Goal: Task Accomplishment & Management: Manage account settings

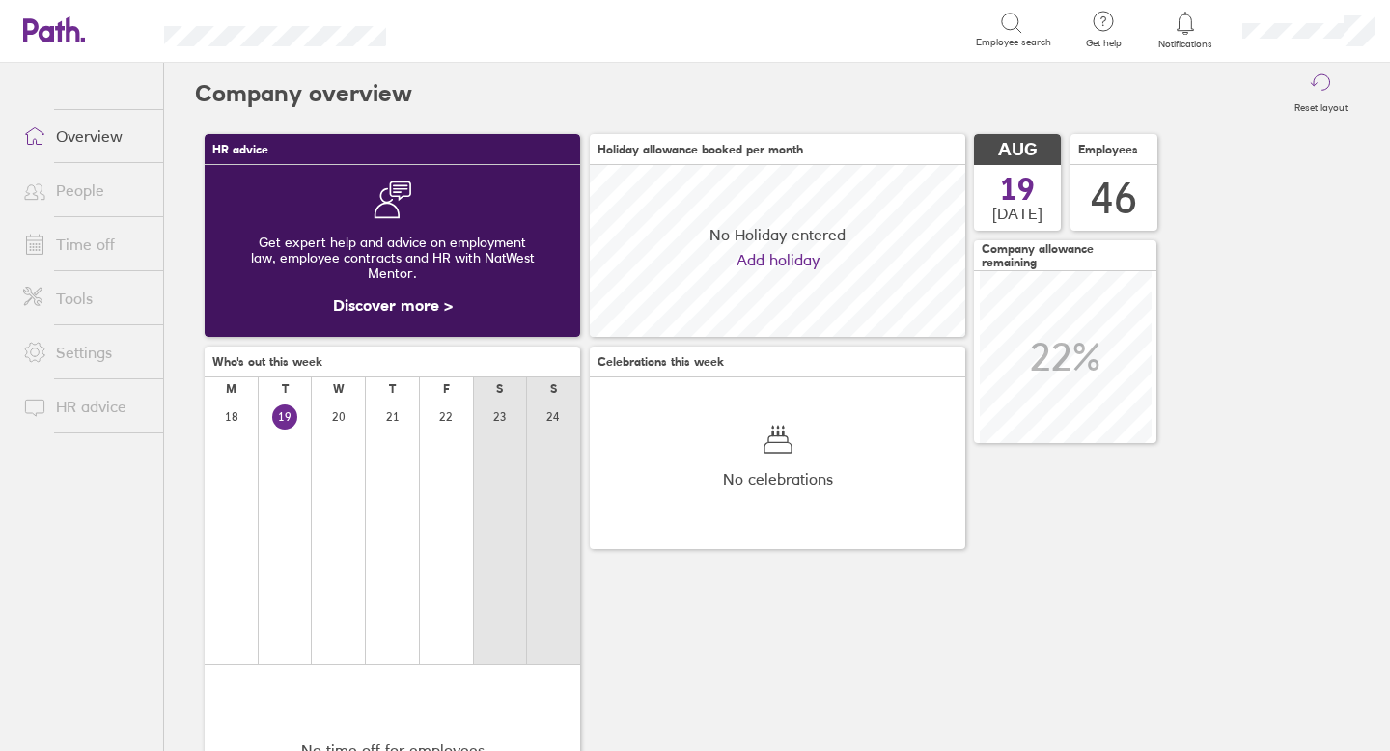
scroll to position [172, 375]
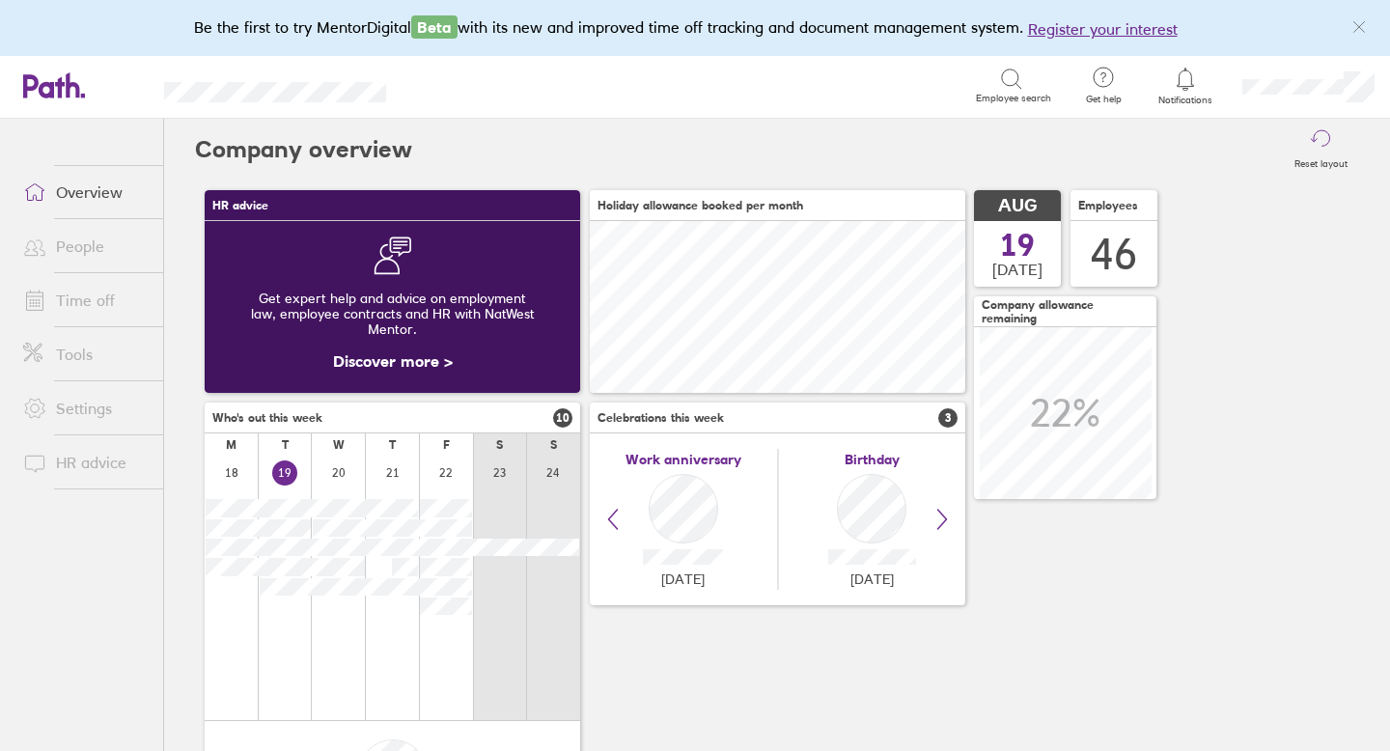
click at [82, 303] on link "Time off" at bounding box center [85, 300] width 155 height 39
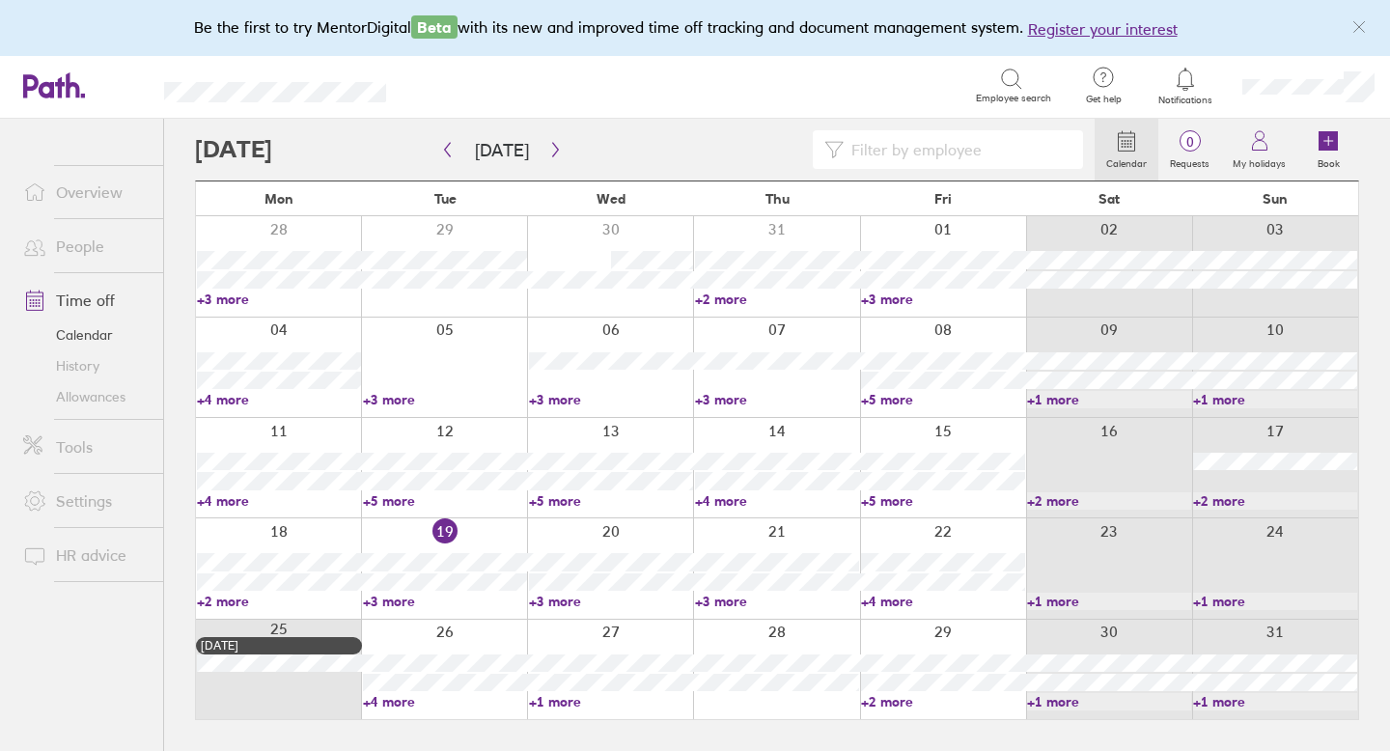
click at [98, 398] on link "Allowances" at bounding box center [85, 396] width 155 height 31
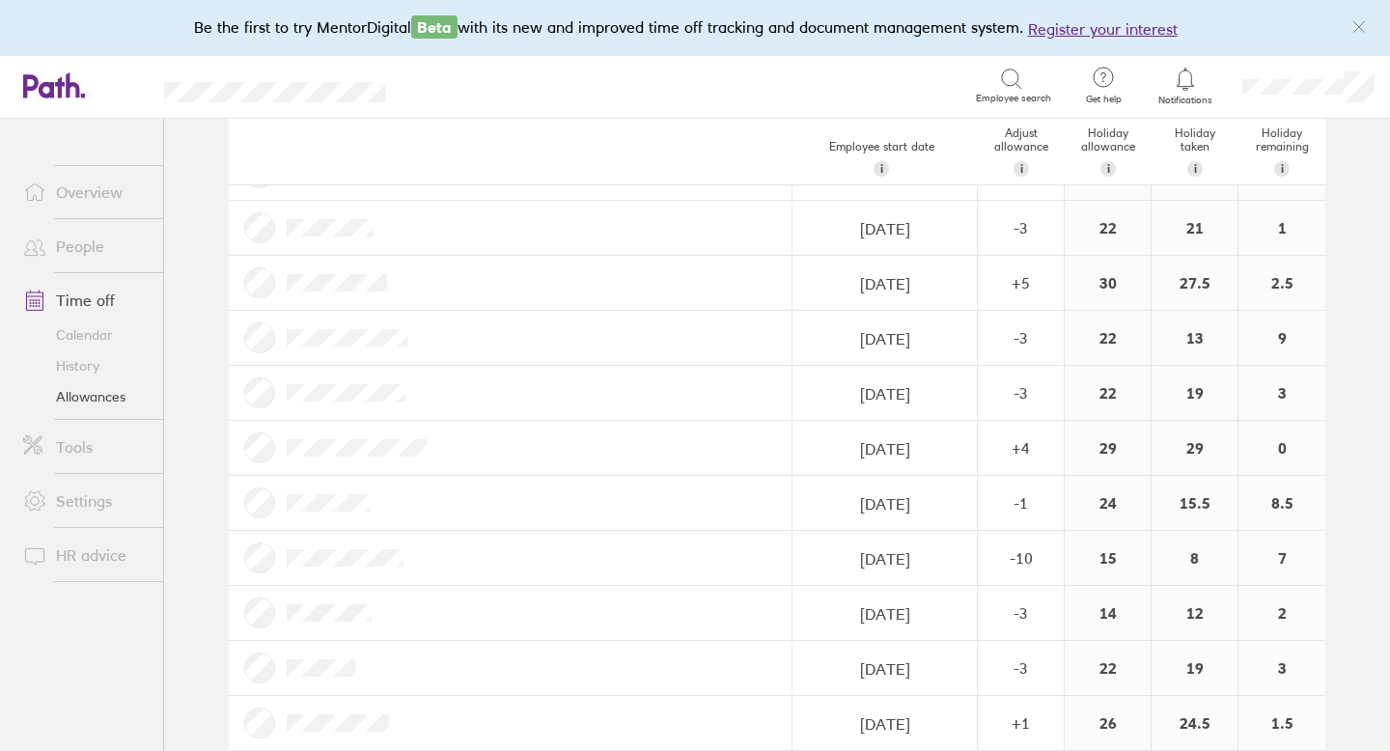
scroll to position [1636, 0]
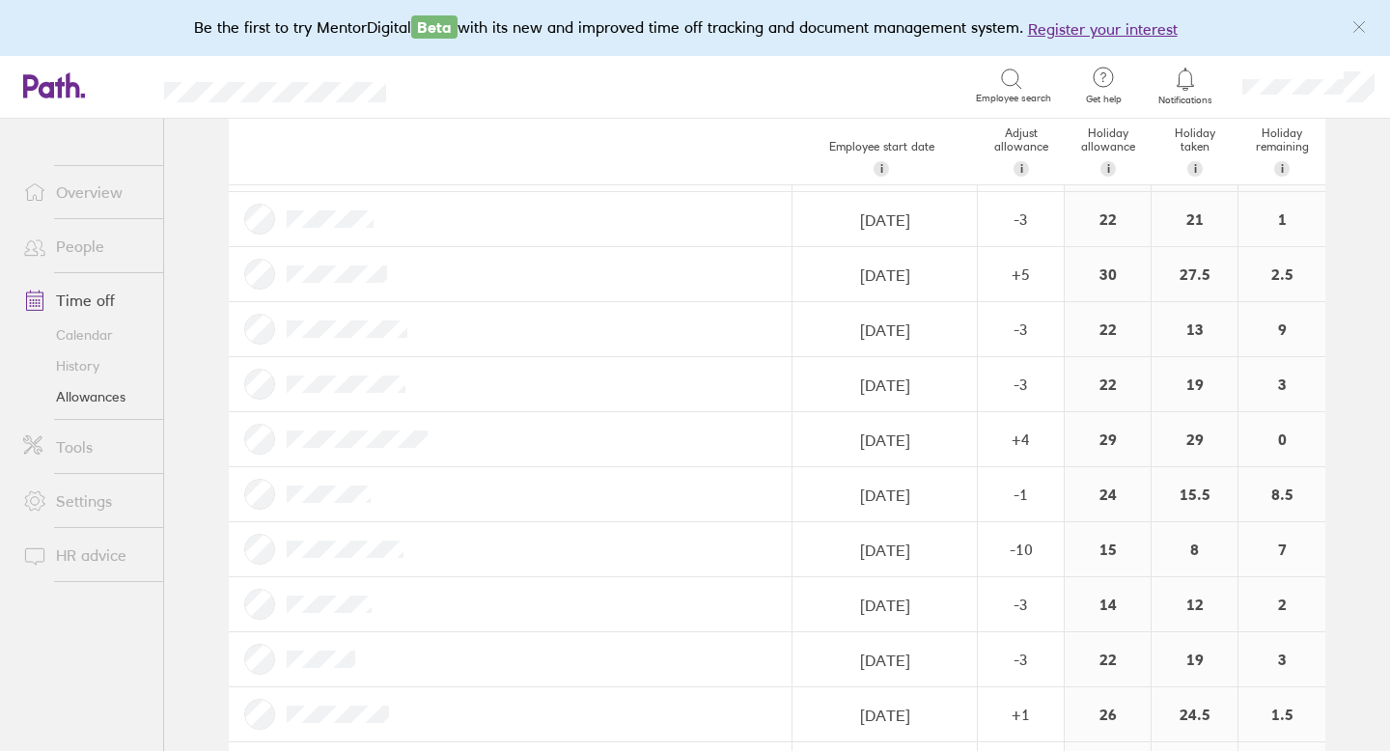
click at [110, 296] on link "Time off" at bounding box center [85, 300] width 155 height 39
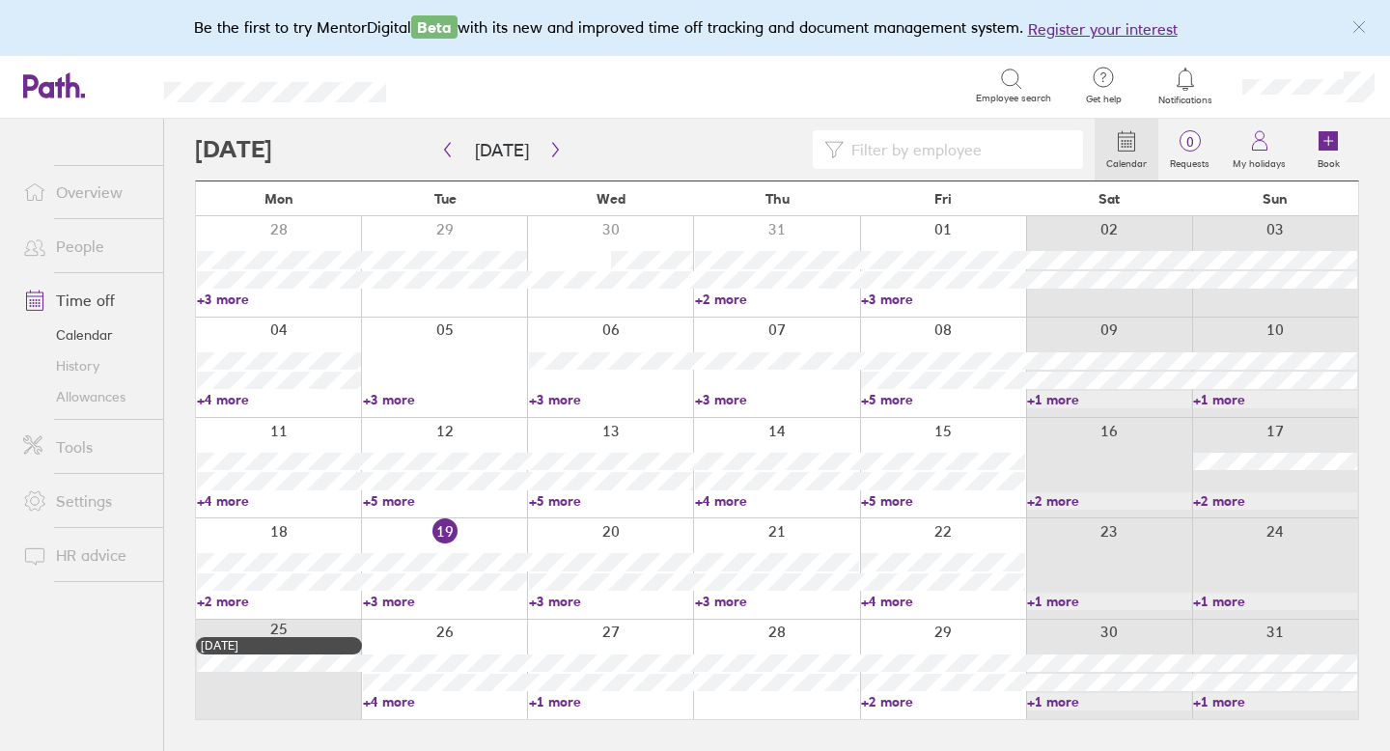
click at [925, 153] on input at bounding box center [957, 149] width 228 height 37
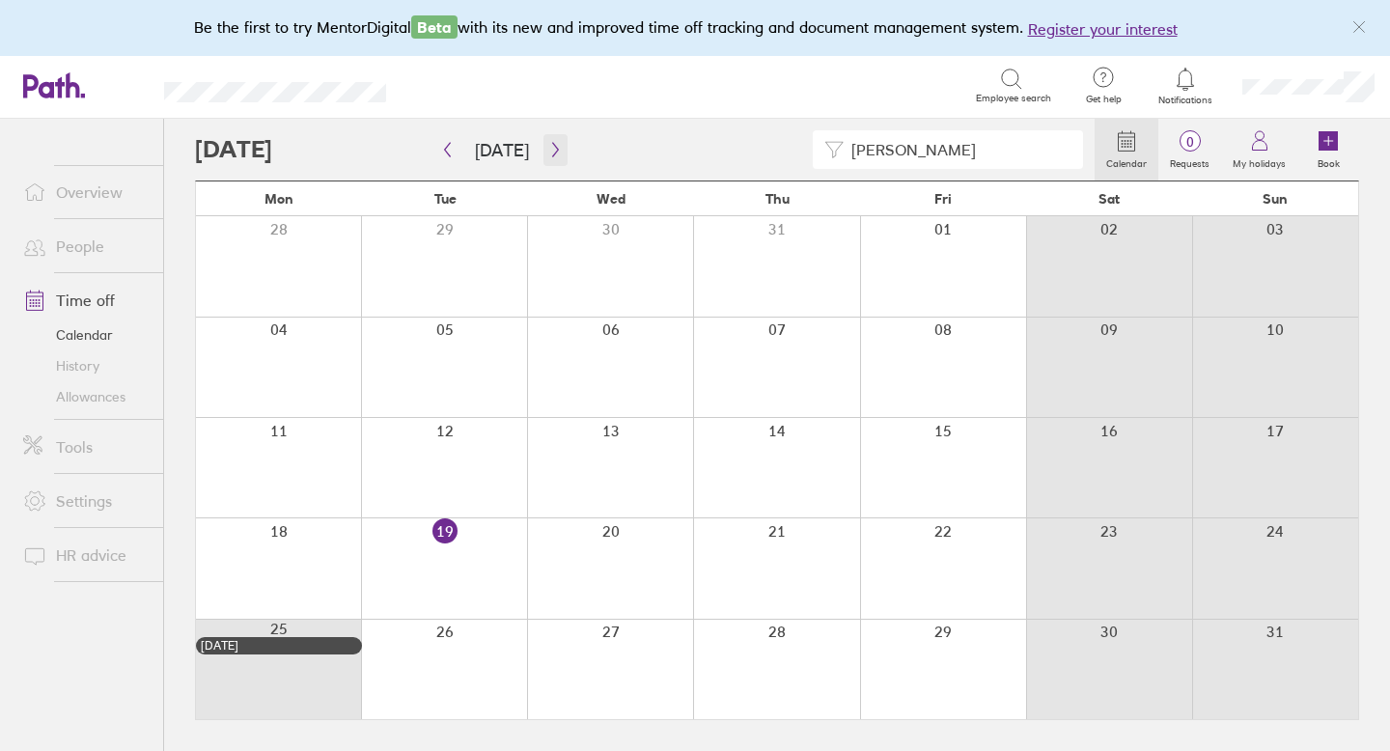
type input "michelle"
click at [548, 142] on icon "button" at bounding box center [555, 149] width 14 height 15
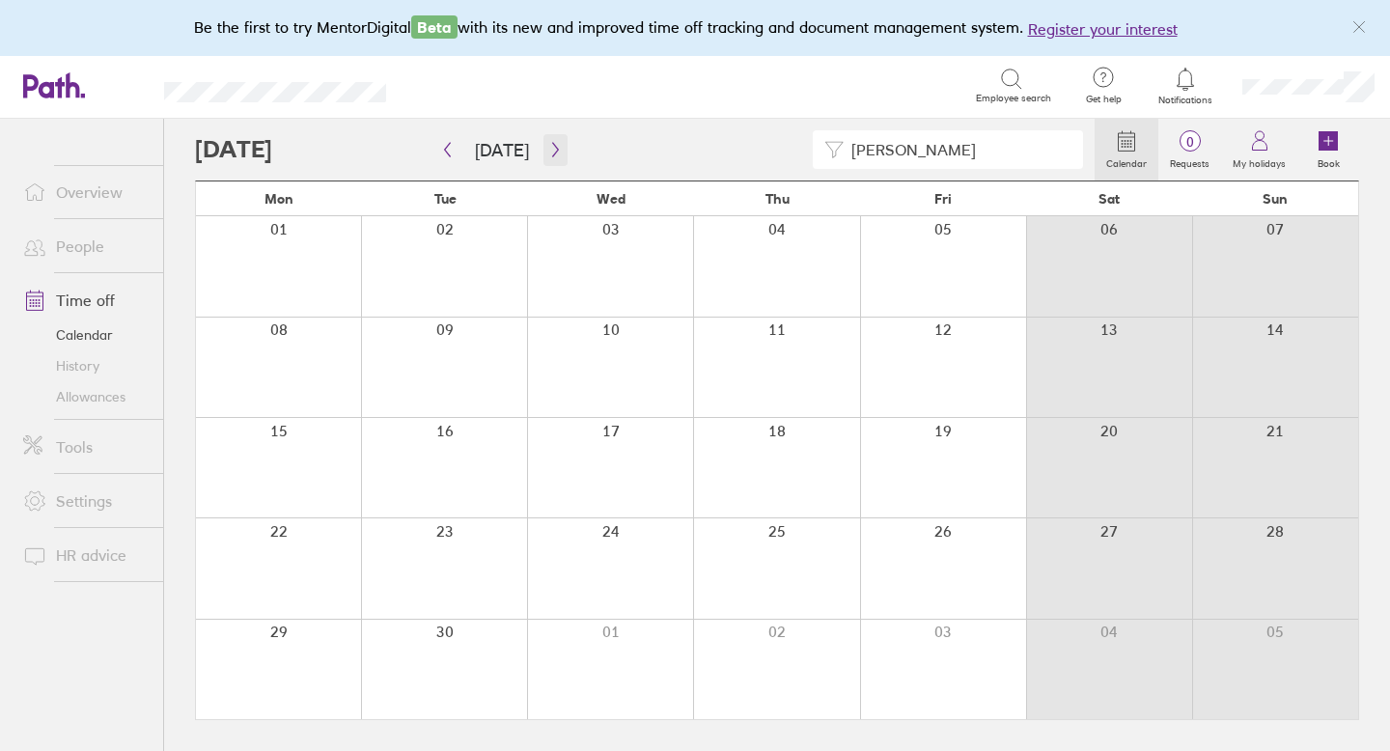
click at [548, 142] on icon "button" at bounding box center [555, 149] width 14 height 15
click at [549, 147] on icon "button" at bounding box center [555, 149] width 14 height 15
click at [1184, 140] on span "1" at bounding box center [1189, 141] width 63 height 15
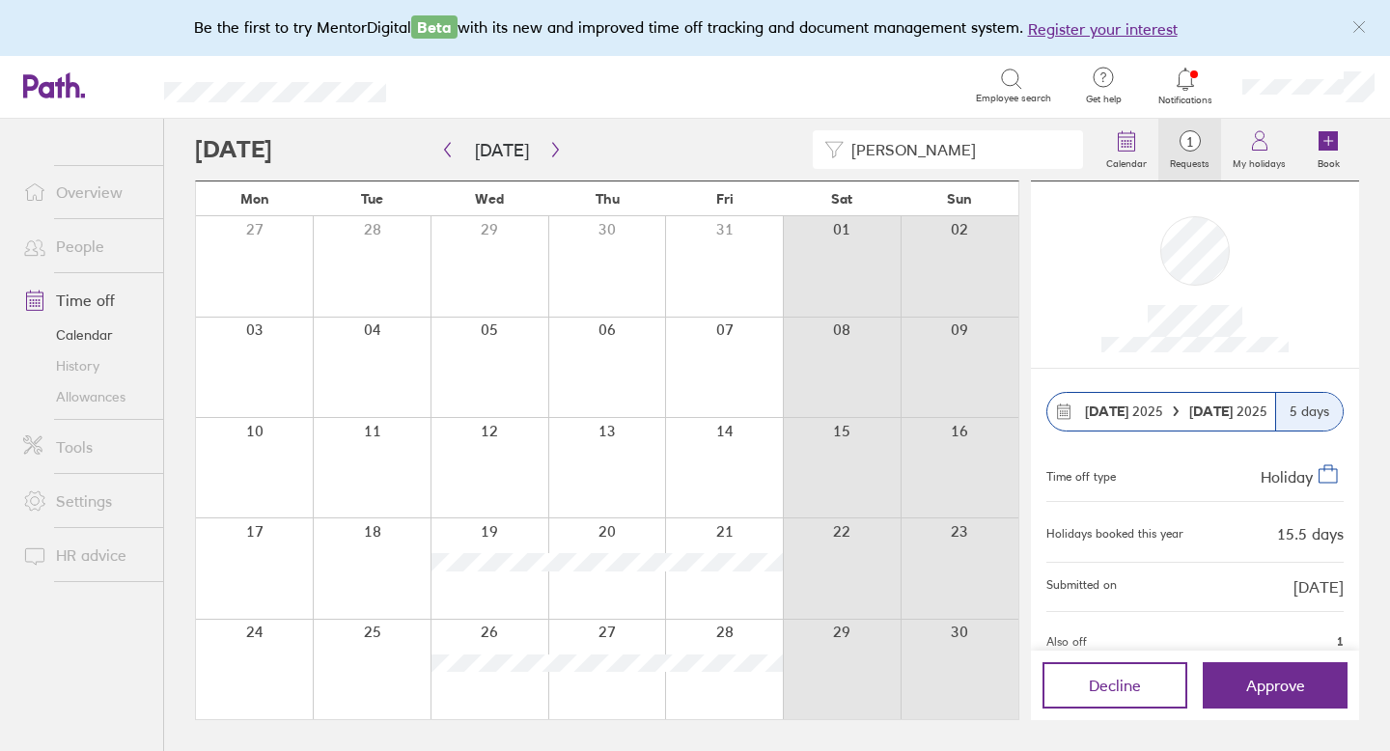
click at [116, 400] on link "Allowances" at bounding box center [85, 396] width 155 height 31
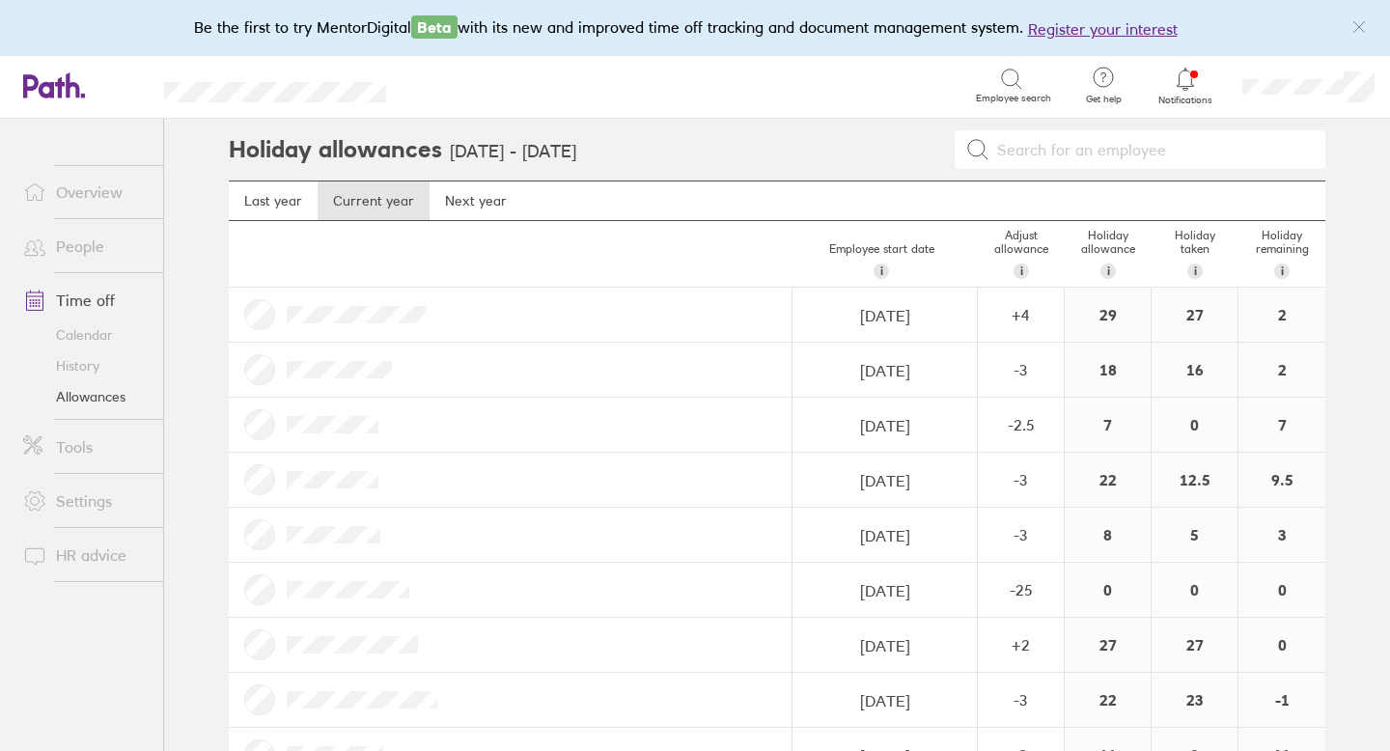
click at [1186, 82] on icon at bounding box center [1185, 79] width 23 height 23
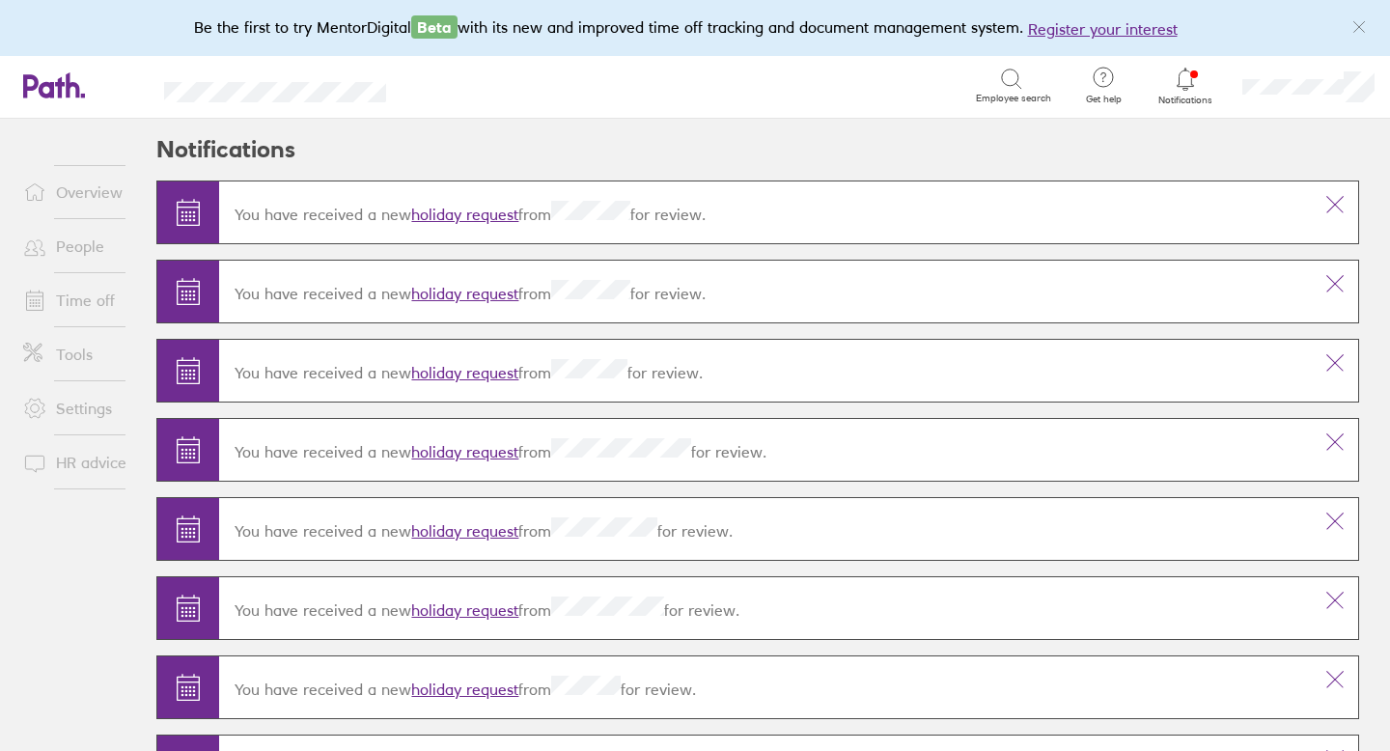
click at [489, 210] on link "holiday request" at bounding box center [464, 214] width 107 height 19
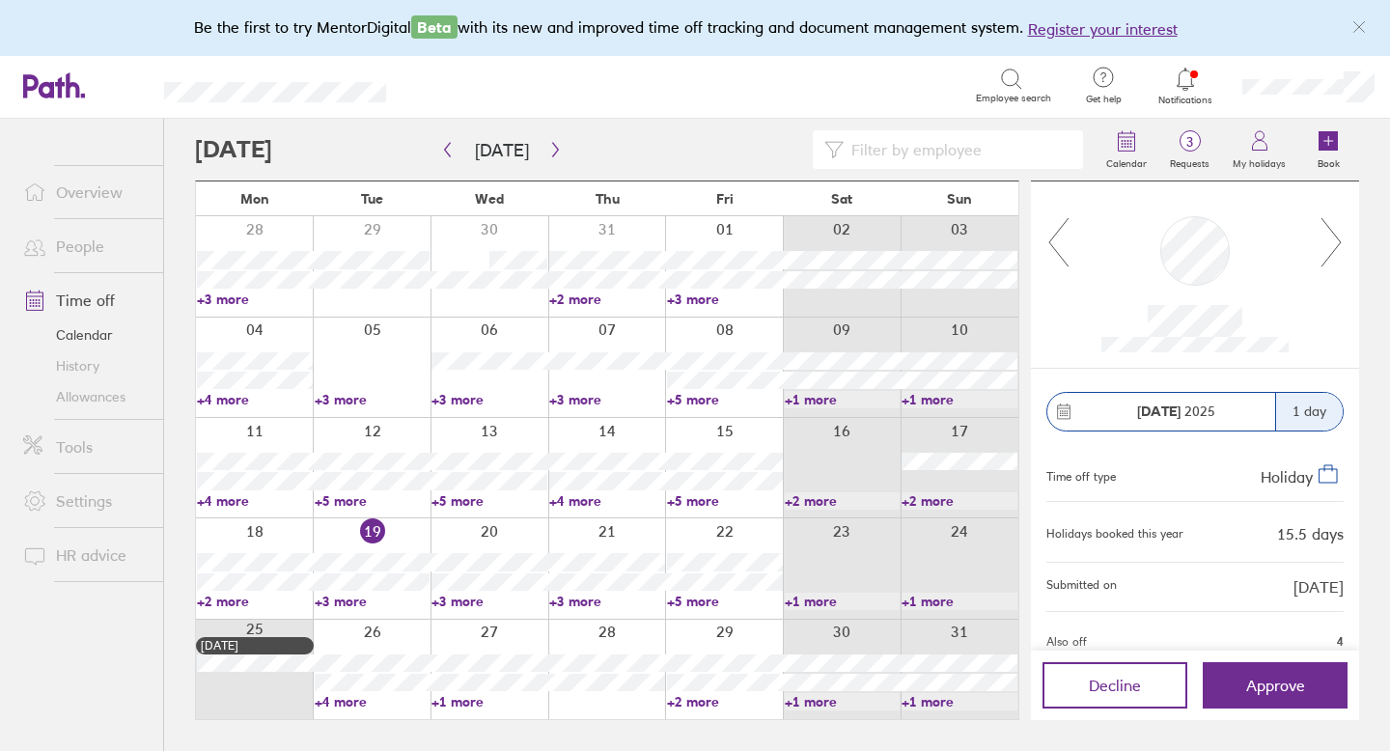
click at [1333, 243] on icon at bounding box center [1331, 242] width 24 height 52
click at [1326, 253] on icon at bounding box center [1331, 242] width 24 height 52
click at [1264, 679] on span "Approve" at bounding box center [1275, 685] width 59 height 17
click at [1334, 247] on icon at bounding box center [1331, 242] width 24 height 52
click at [1291, 677] on span "Approve" at bounding box center [1275, 685] width 59 height 17
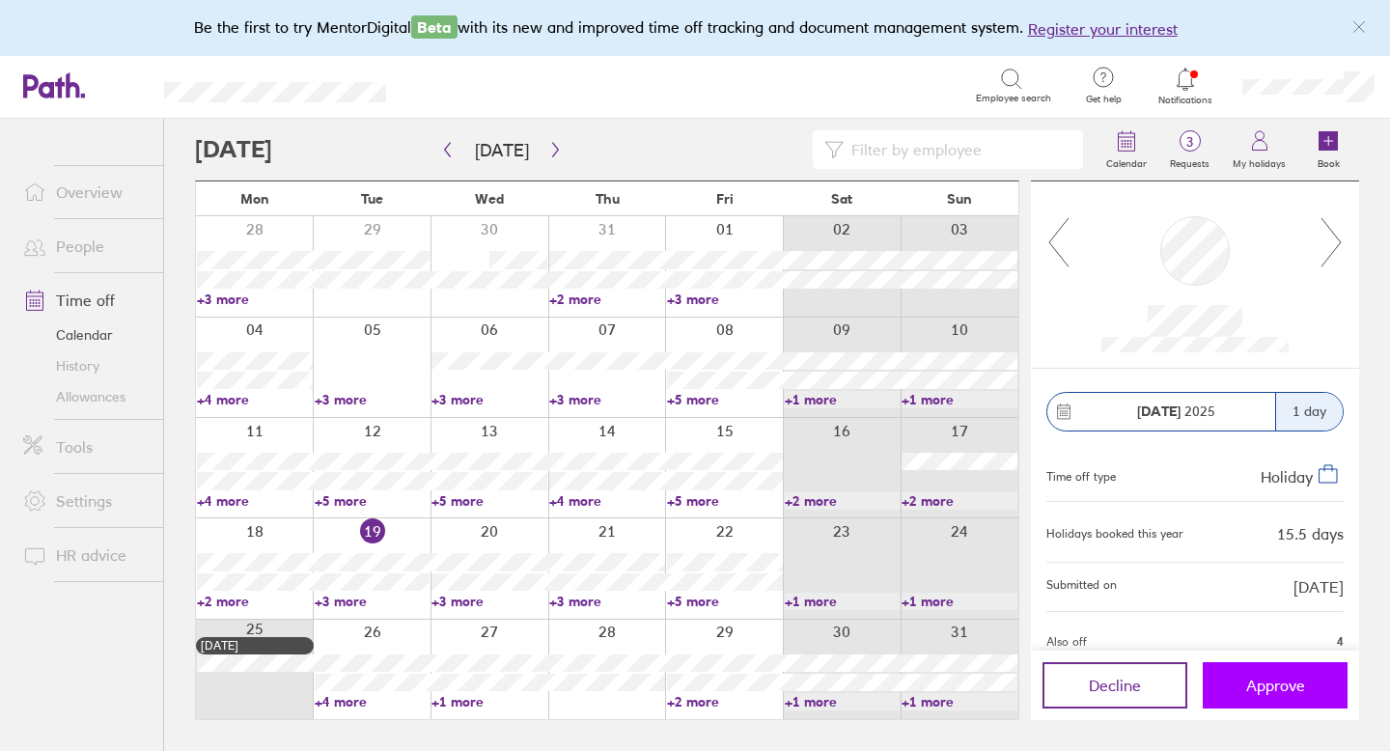
click at [1276, 680] on span "Approve" at bounding box center [1275, 685] width 59 height 17
click at [97, 301] on link "Time off" at bounding box center [85, 300] width 155 height 39
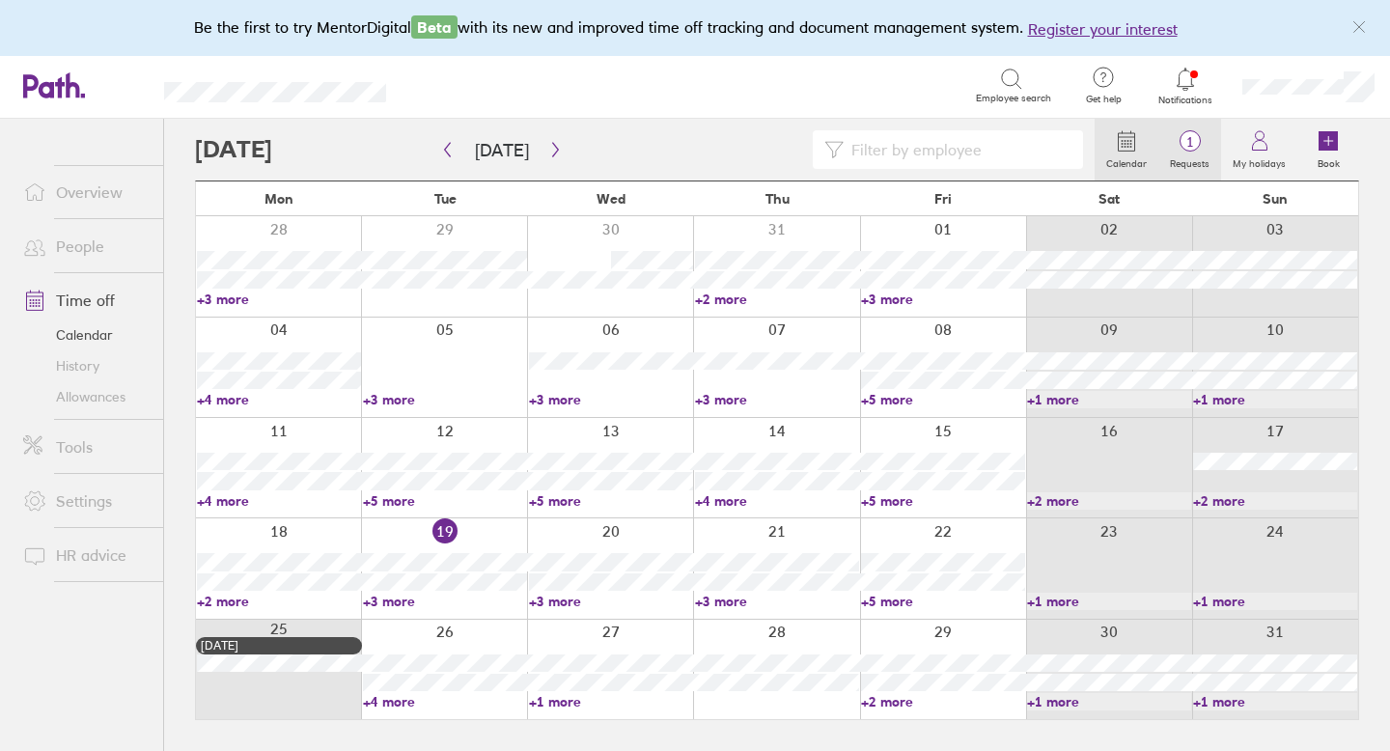
click at [1192, 134] on span "1" at bounding box center [1189, 141] width 63 height 15
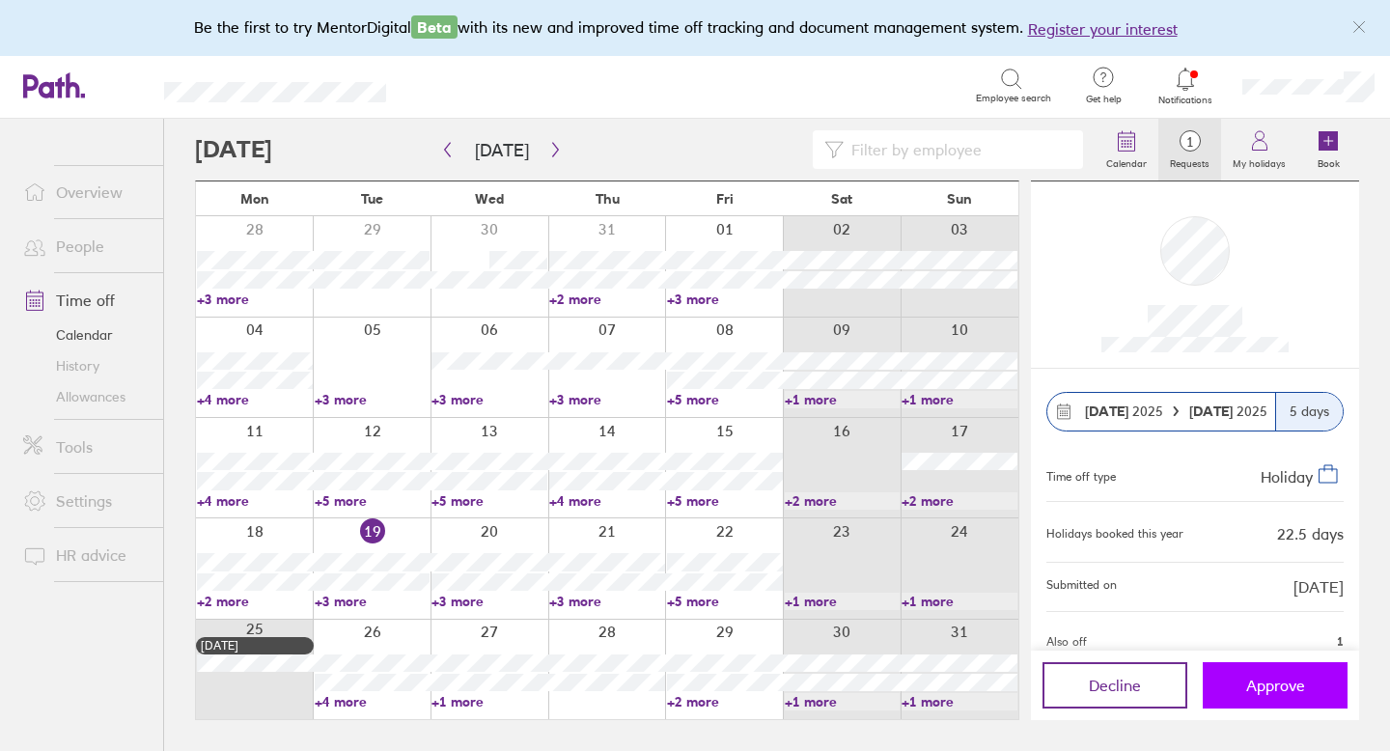
click at [1265, 681] on span "Approve" at bounding box center [1275, 685] width 59 height 17
